Goal: Task Accomplishment & Management: Complete application form

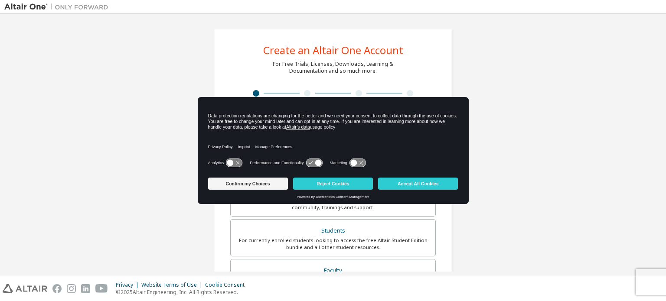
drag, startPoint x: 354, startPoint y: 104, endPoint x: 424, endPoint y: 159, distance: 88.3
click at [424, 159] on div "Data protection regulations are changing for the better and we need your consen…" at bounding box center [333, 136] width 271 height 77
click at [424, 159] on div "Analytics Performance and Functionality Marketing" at bounding box center [333, 165] width 250 height 17
click at [227, 162] on icon at bounding box center [234, 163] width 16 height 8
click at [310, 164] on icon at bounding box center [311, 163] width 4 height 3
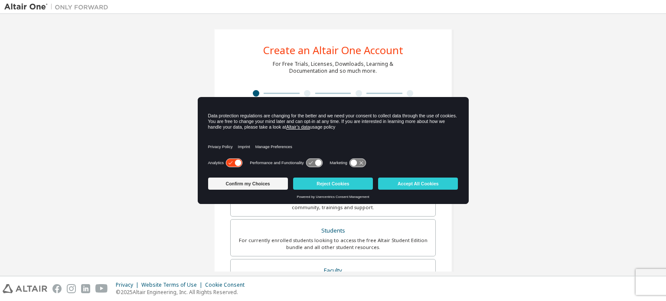
click at [356, 163] on icon at bounding box center [353, 163] width 7 height 7
click at [391, 181] on button "Accept All Cookies" at bounding box center [418, 184] width 80 height 12
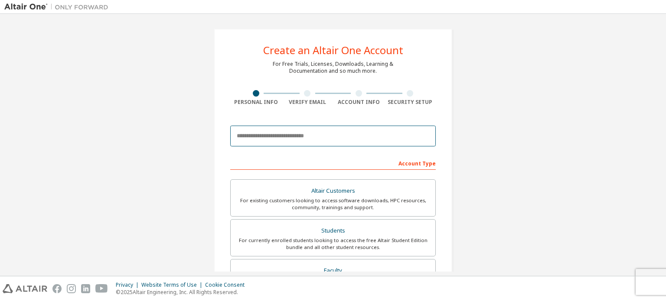
click at [323, 129] on input "email" at bounding box center [333, 136] width 206 height 21
type input "**********"
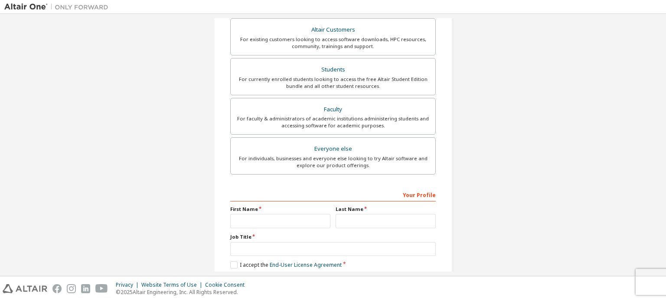
scroll to position [203, 0]
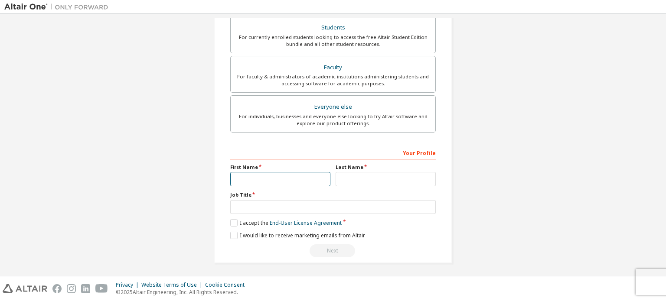
click at [287, 180] on input "text" at bounding box center [280, 179] width 100 height 14
type input "****"
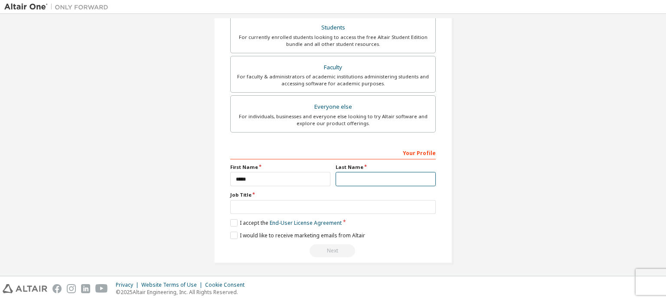
click at [358, 176] on input "text" at bounding box center [386, 179] width 100 height 14
type input "******"
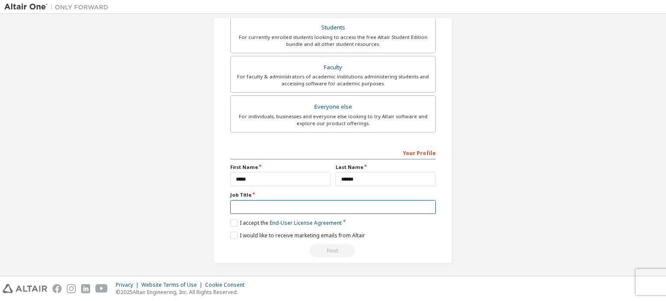
click at [345, 202] on input "text" at bounding box center [333, 207] width 206 height 14
type input "*******"
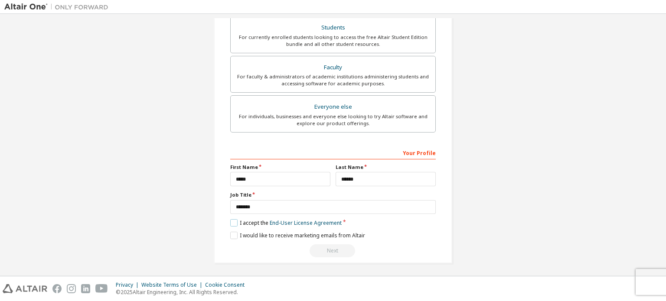
click at [232, 222] on label "I accept the End-User License Agreement" at bounding box center [285, 222] width 111 height 7
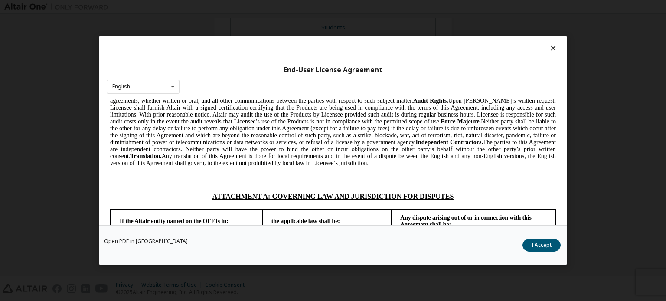
scroll to position [2163, 0]
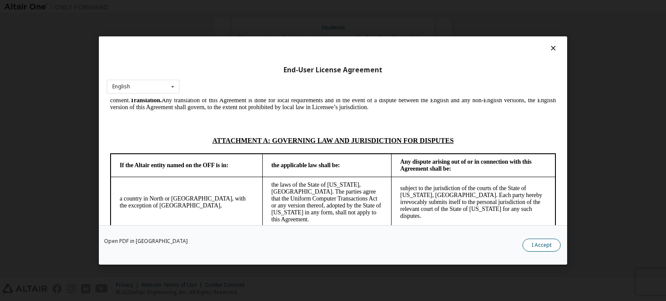
click at [551, 243] on button "I Accept" at bounding box center [541, 245] width 38 height 13
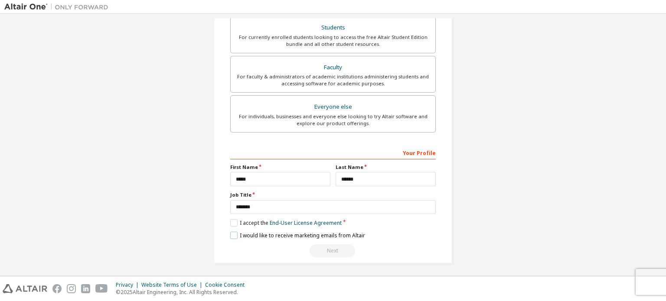
click at [232, 235] on label "I would like to receive marketing emails from Altair" at bounding box center [297, 235] width 135 height 7
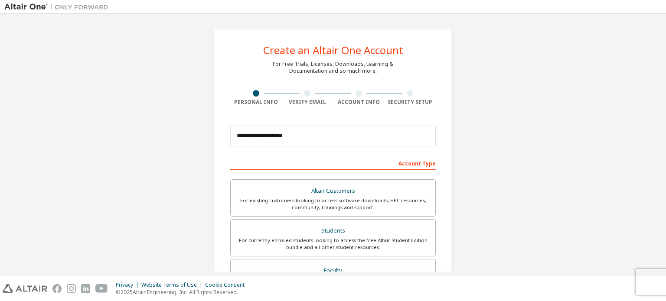
scroll to position [52, 0]
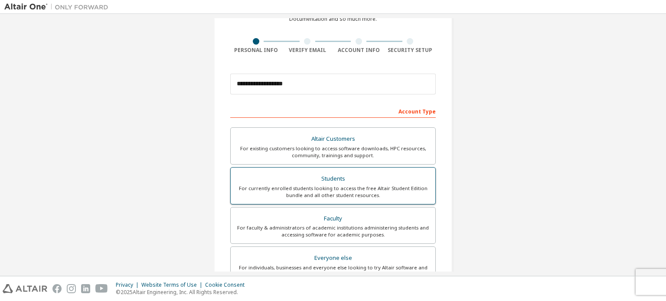
click at [327, 178] on div "Students" at bounding box center [333, 179] width 194 height 12
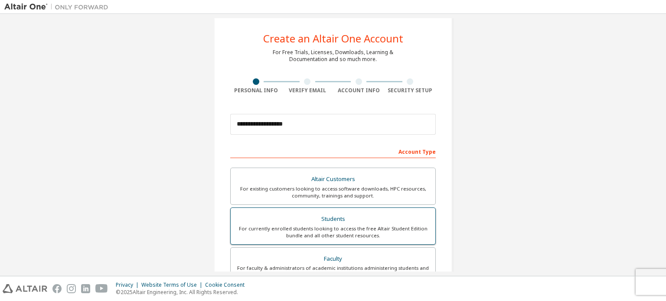
scroll to position [203, 0]
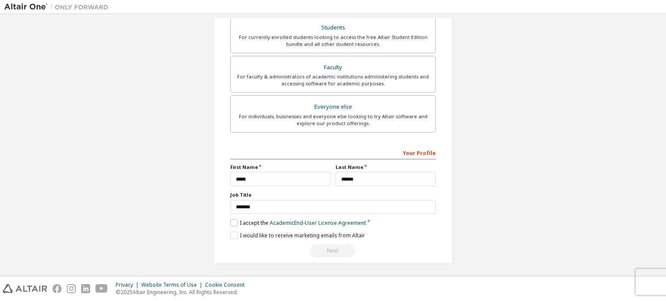
click at [231, 222] on label "I accept the Academic End-User License Agreement" at bounding box center [298, 222] width 136 height 7
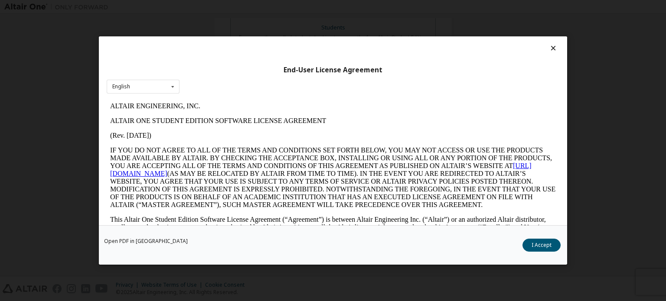
scroll to position [0, 0]
click at [524, 244] on button "I Accept" at bounding box center [541, 245] width 38 height 13
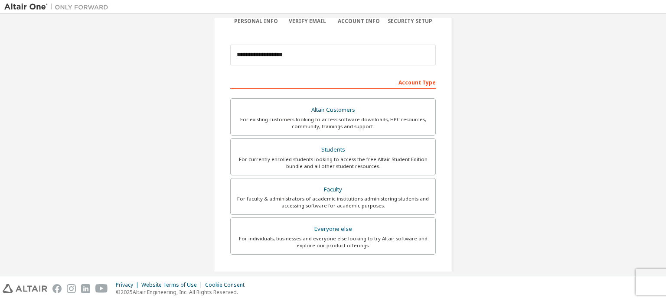
scroll to position [203, 0]
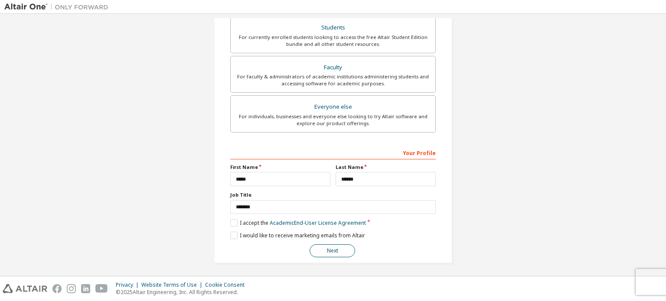
click at [331, 248] on button "Next" at bounding box center [333, 251] width 46 height 13
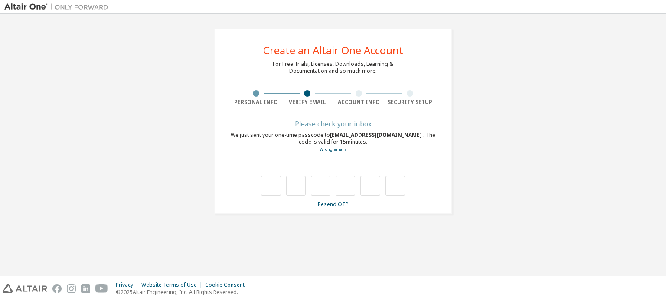
click at [493, 64] on div "**********" at bounding box center [332, 121] width 657 height 206
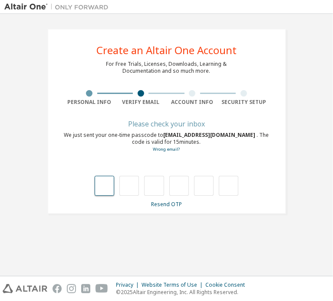
click at [104, 183] on input "text" at bounding box center [105, 186] width 20 height 20
type input "*"
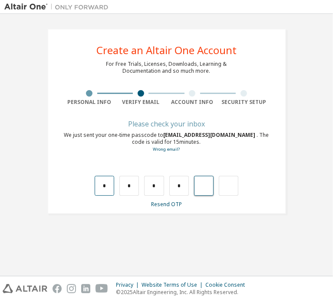
type input "*"
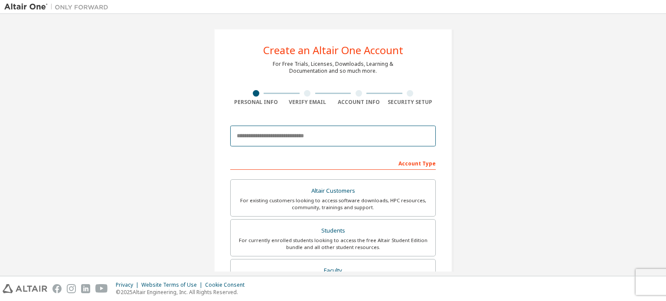
click at [290, 138] on input "email" at bounding box center [333, 136] width 206 height 21
type input "**********"
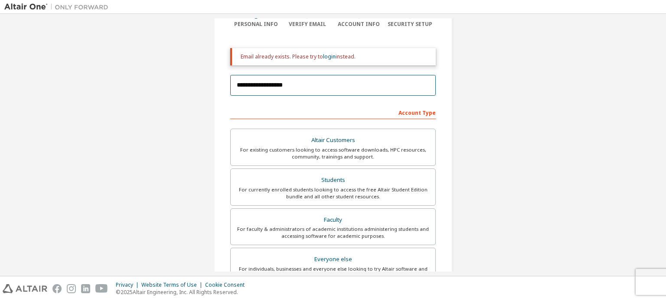
scroll to position [80, 0]
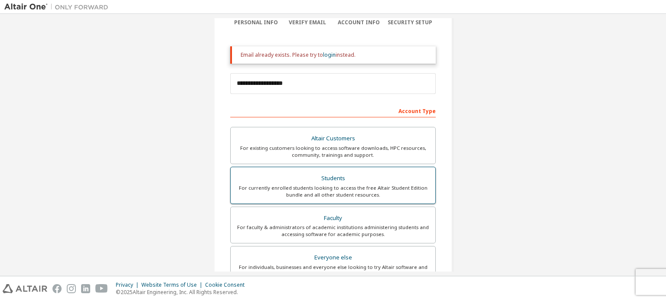
click at [307, 183] on div "Students" at bounding box center [333, 179] width 194 height 12
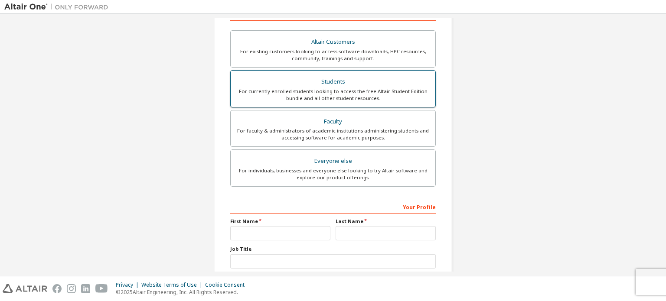
scroll to position [225, 0]
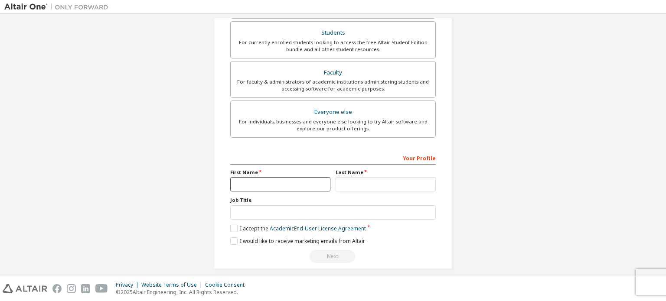
click at [299, 179] on input "text" at bounding box center [280, 184] width 100 height 14
type input "****"
click at [351, 183] on input "text" at bounding box center [386, 184] width 100 height 14
type input "******"
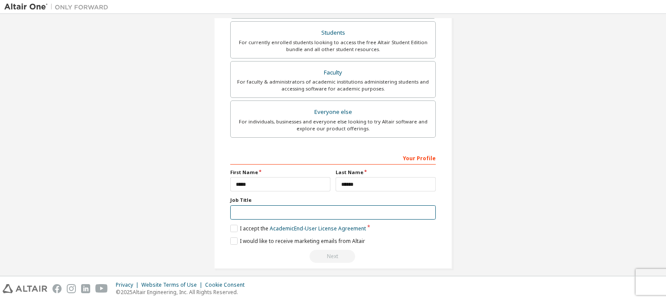
click at [361, 210] on input "text" at bounding box center [333, 213] width 206 height 14
type input "*******"
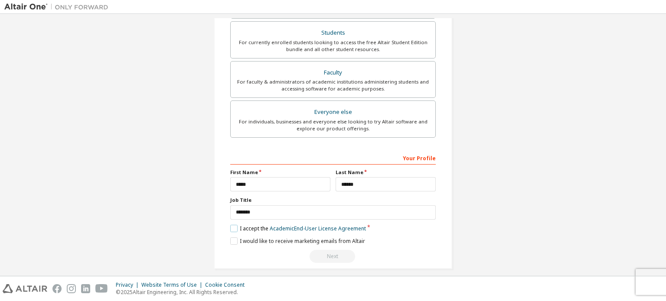
click at [232, 229] on label "I accept the Academic End-User License Agreement" at bounding box center [298, 228] width 136 height 7
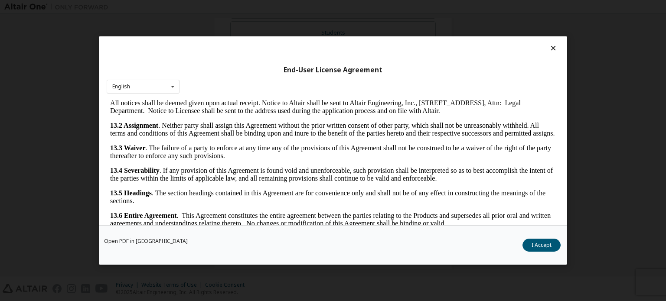
scroll to position [19, 0]
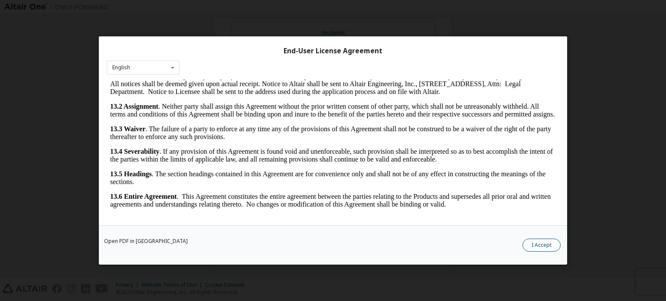
click at [531, 241] on button "I Accept" at bounding box center [541, 245] width 38 height 13
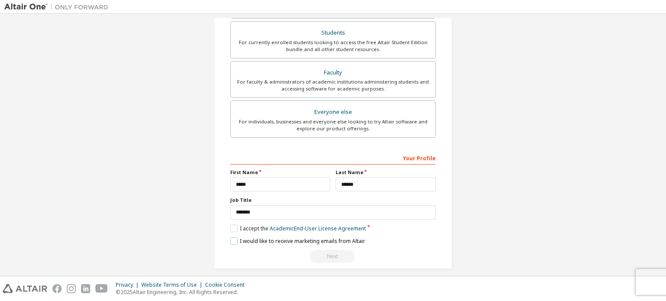
click at [232, 238] on label "I would like to receive marketing emails from Altair" at bounding box center [297, 241] width 135 height 7
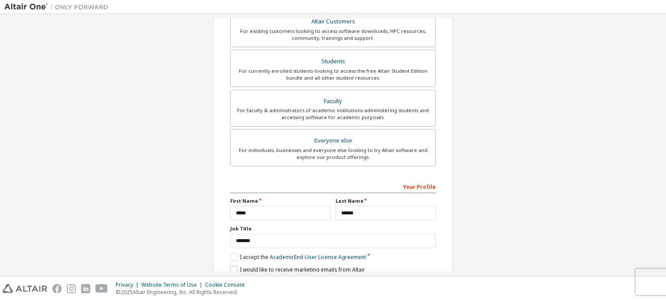
scroll to position [231, 0]
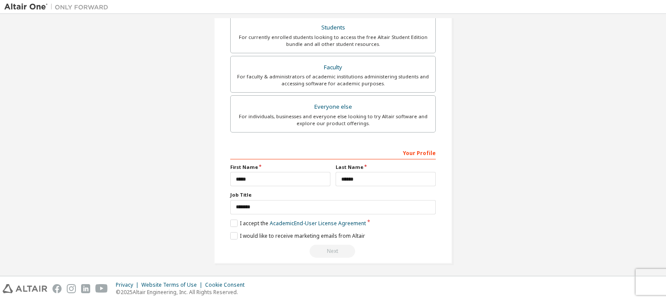
click at [317, 246] on div "Next" at bounding box center [333, 251] width 206 height 13
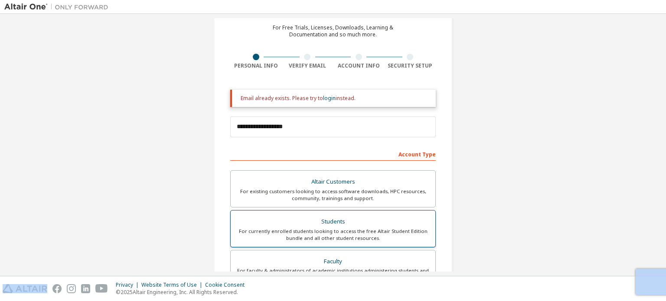
scroll to position [36, 0]
click at [328, 101] on link "login" at bounding box center [329, 98] width 13 height 7
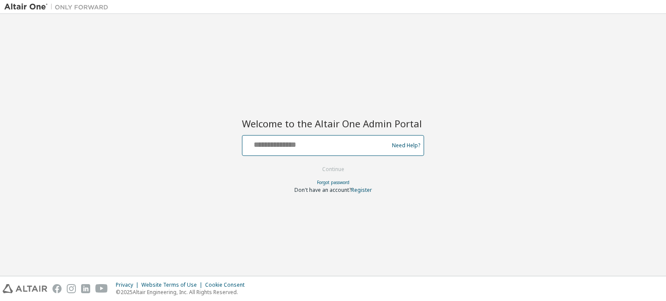
click at [313, 140] on input "text" at bounding box center [317, 143] width 142 height 13
type input "**********"
click at [319, 167] on button "Continue" at bounding box center [333, 169] width 40 height 13
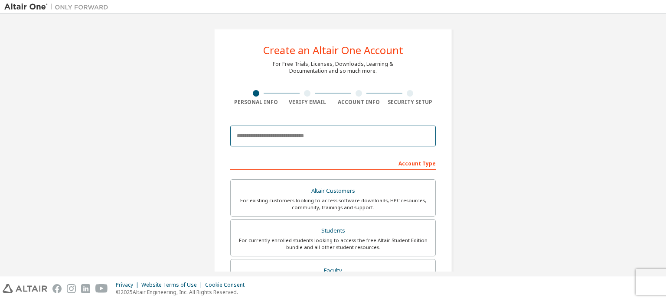
click at [277, 139] on input "email" at bounding box center [333, 136] width 206 height 21
type input "**********"
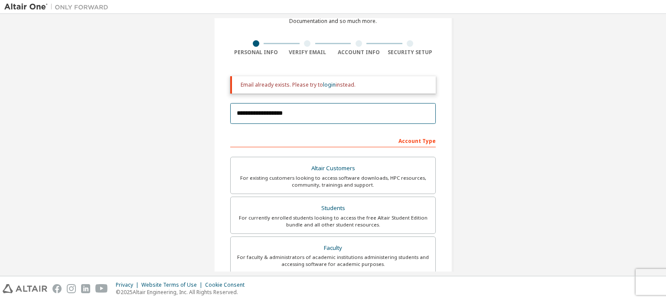
scroll to position [112, 0]
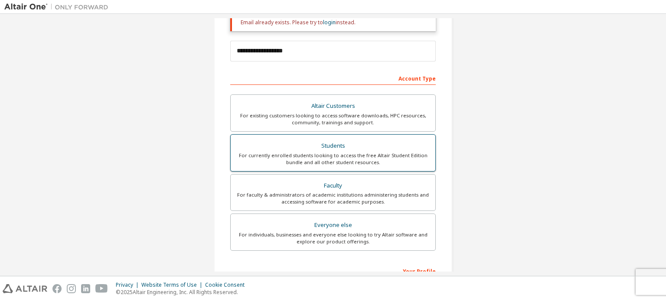
click at [314, 162] on div "For currently enrolled students looking to access the free Altair Student Editi…" at bounding box center [333, 159] width 194 height 14
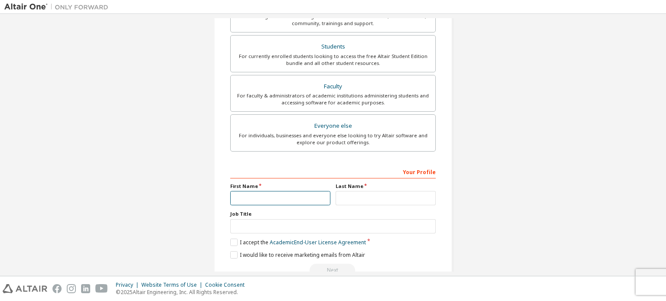
click at [294, 192] on input "text" at bounding box center [280, 198] width 100 height 14
type input "****"
click at [363, 197] on input "text" at bounding box center [386, 198] width 100 height 14
type input "******"
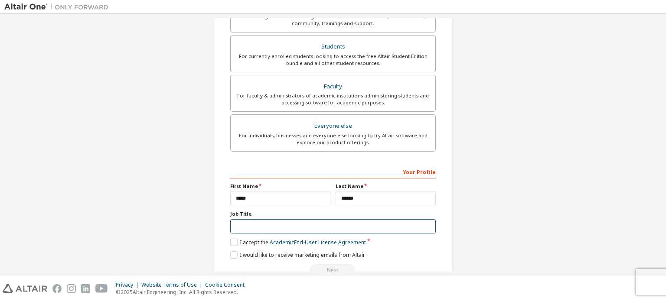
click at [363, 224] on input "text" at bounding box center [333, 226] width 206 height 14
type input "*******"
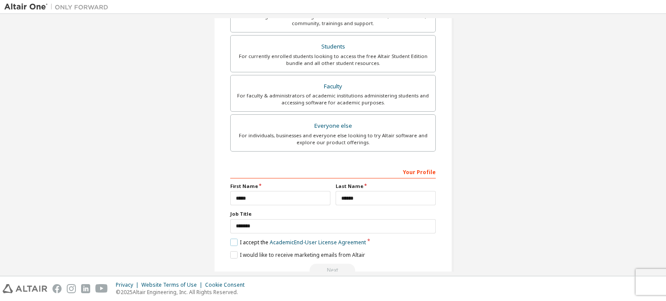
click at [233, 240] on label "I accept the Academic End-User License Agreement" at bounding box center [298, 242] width 136 height 7
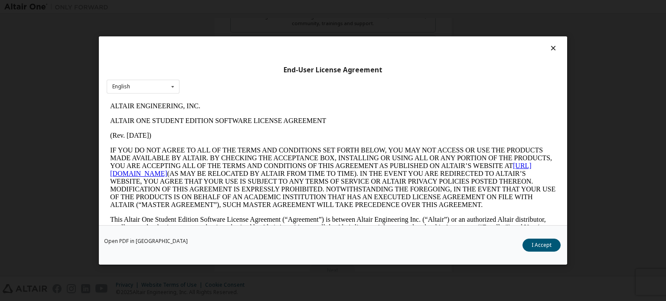
scroll to position [0, 0]
click at [532, 248] on button "I Accept" at bounding box center [541, 245] width 38 height 13
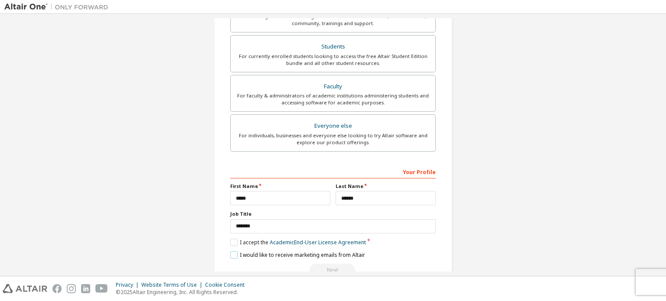
click at [230, 252] on label "I would like to receive marketing emails from Altair" at bounding box center [297, 254] width 135 height 7
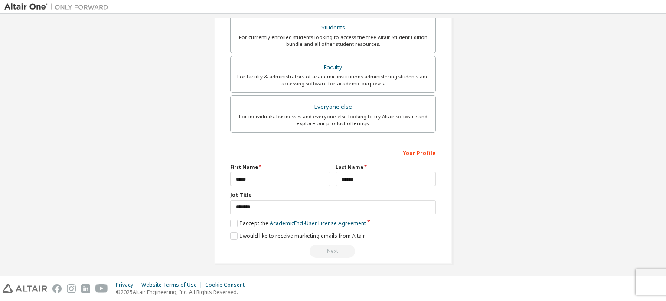
click at [328, 248] on div "Next" at bounding box center [333, 251] width 206 height 13
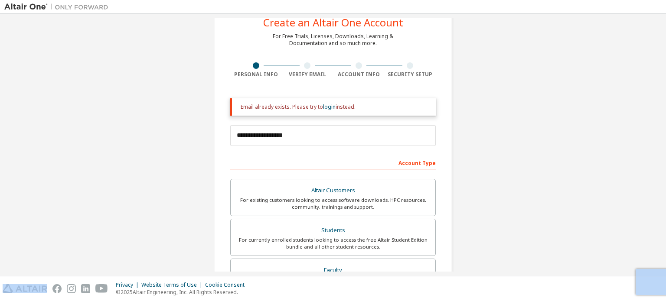
scroll to position [0, 0]
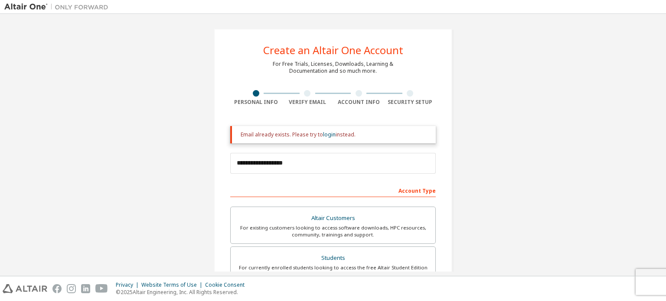
click at [304, 91] on div at bounding box center [307, 93] width 7 height 7
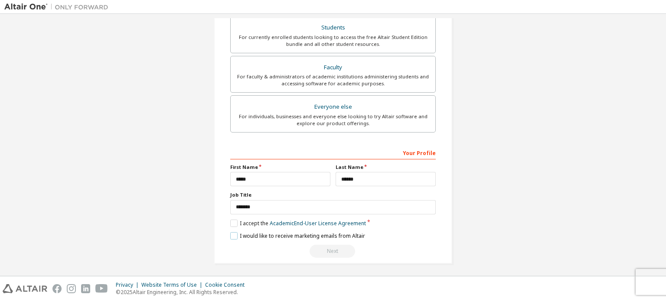
click at [232, 232] on label "I would like to receive marketing emails from Altair" at bounding box center [297, 235] width 135 height 7
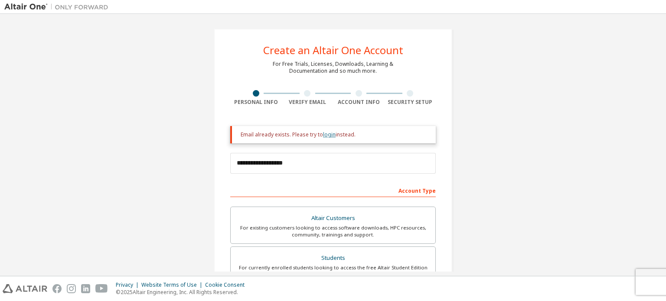
click at [327, 135] on link "login" at bounding box center [329, 134] width 13 height 7
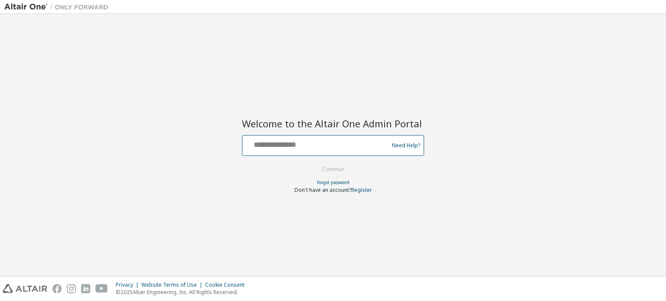
click at [292, 138] on input "text" at bounding box center [317, 143] width 142 height 13
type input "**********"
click at [332, 167] on button "Continue" at bounding box center [333, 169] width 40 height 13
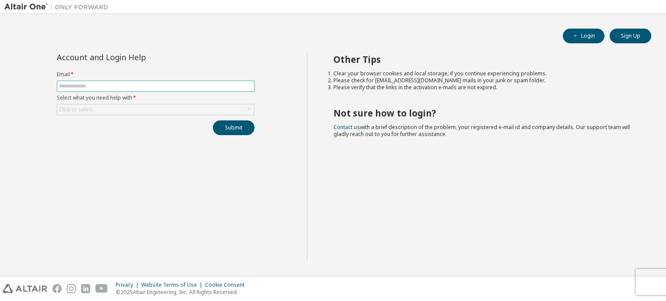
click at [103, 87] on input "text" at bounding box center [155, 86] width 193 height 7
type input "**********"
click at [117, 110] on div "Click to select" at bounding box center [155, 109] width 197 height 10
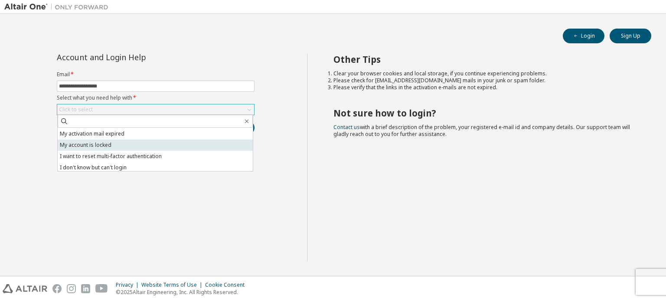
scroll to position [24, 0]
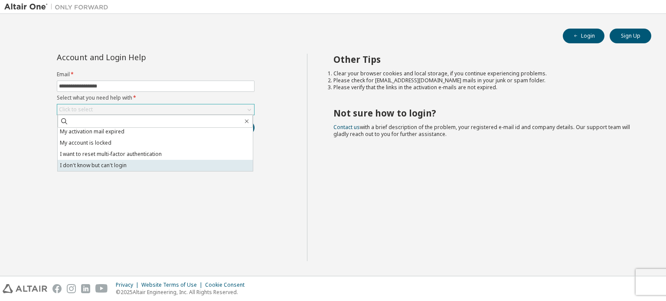
click at [132, 163] on li "I don't know but can't login" at bounding box center [155, 165] width 195 height 11
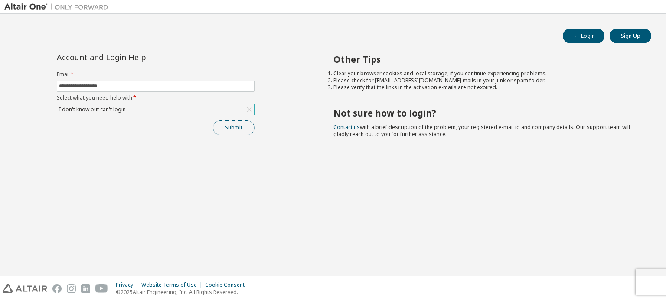
click at [252, 128] on button "Submit" at bounding box center [234, 128] width 42 height 15
